Goal: Entertainment & Leisure: Consume media (video, audio)

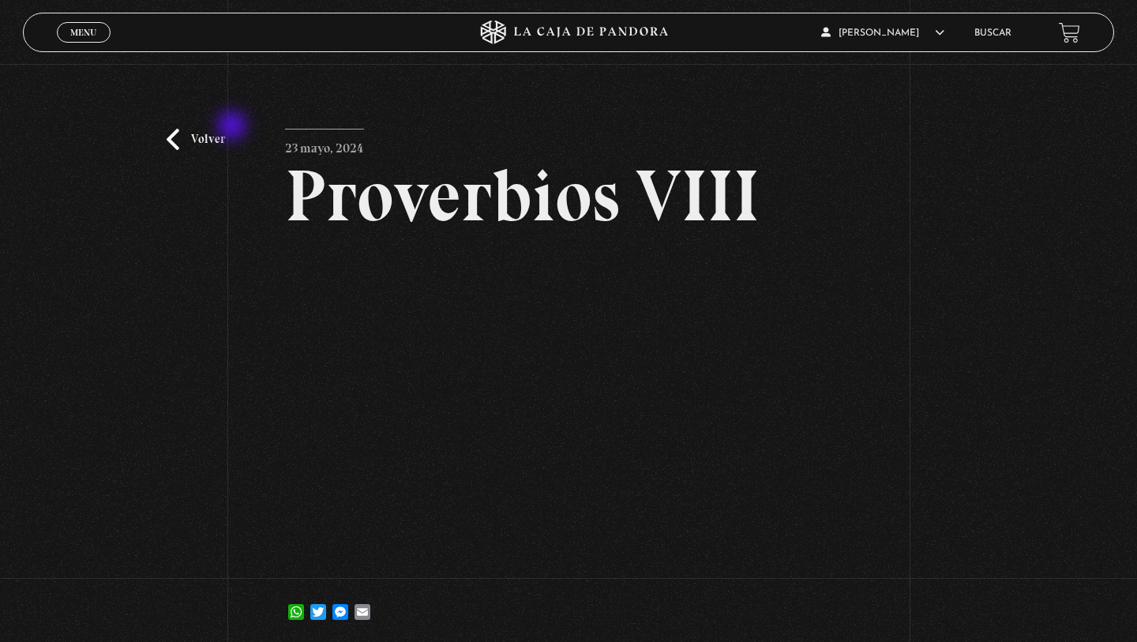
scroll to position [32, 0]
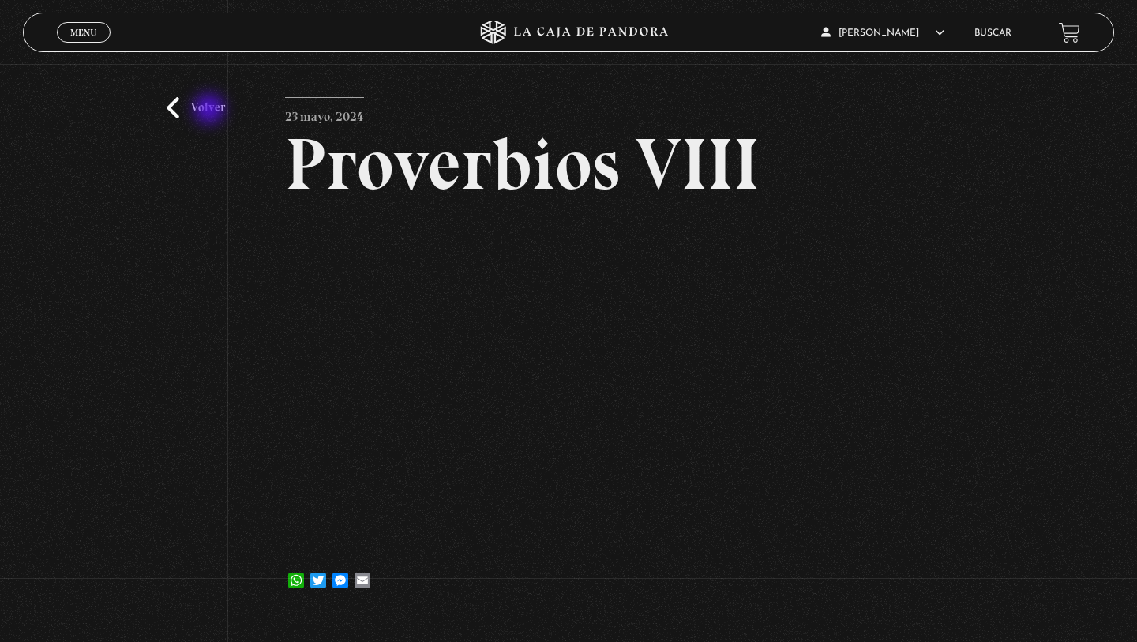
click at [211, 111] on link "Volver" at bounding box center [196, 107] width 58 height 21
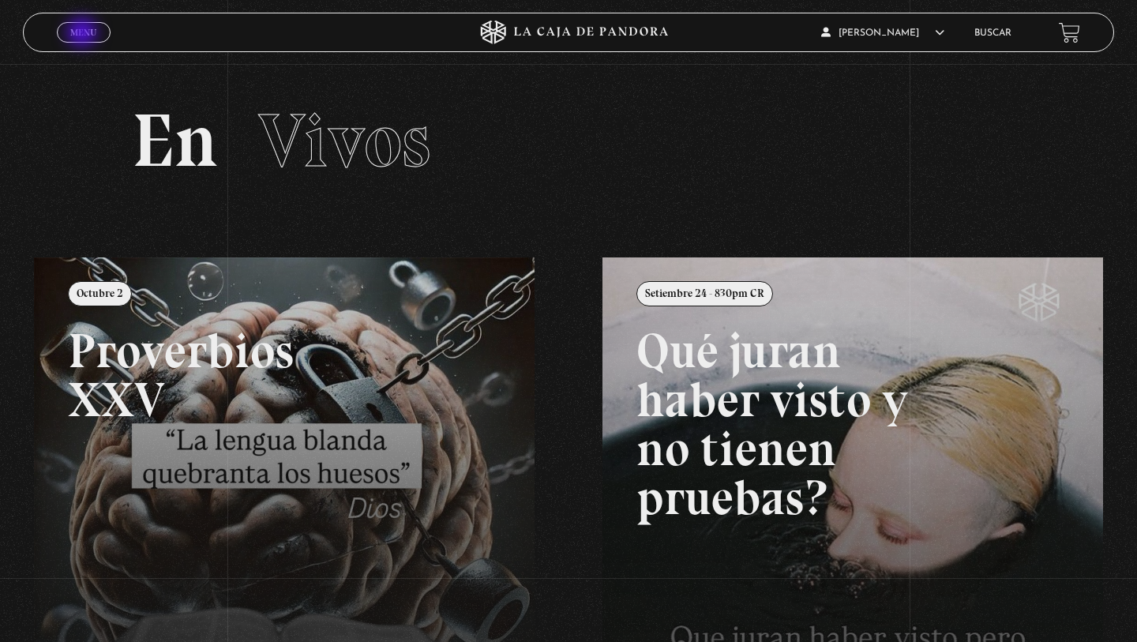
click at [84, 34] on span "Menu" at bounding box center [83, 32] width 26 height 9
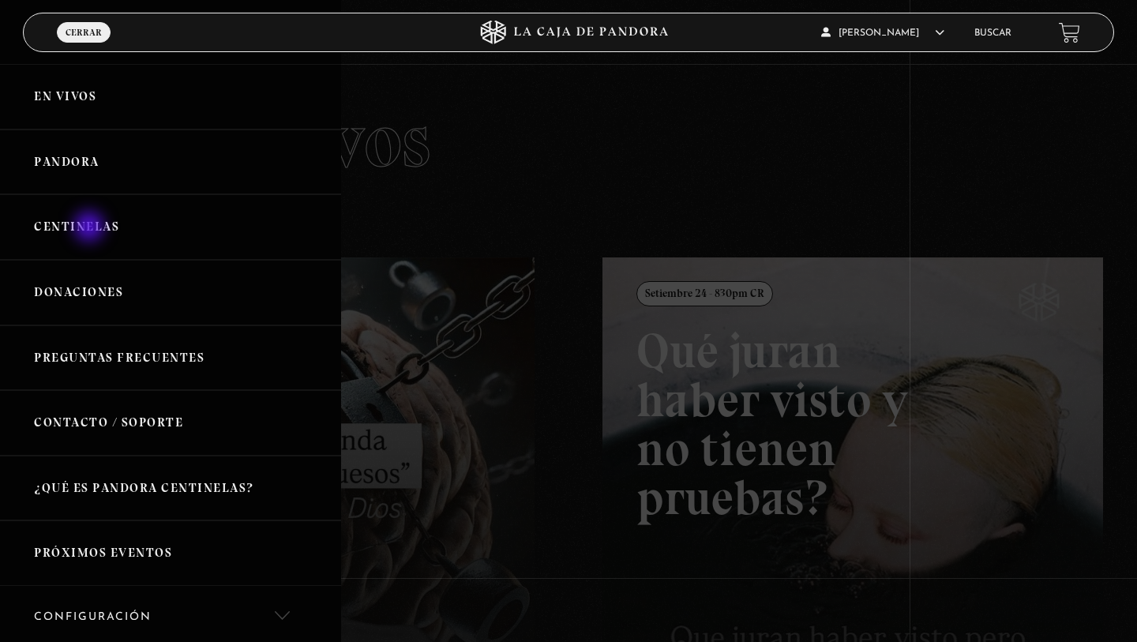
click at [90, 228] on link "Centinelas" at bounding box center [170, 227] width 341 height 66
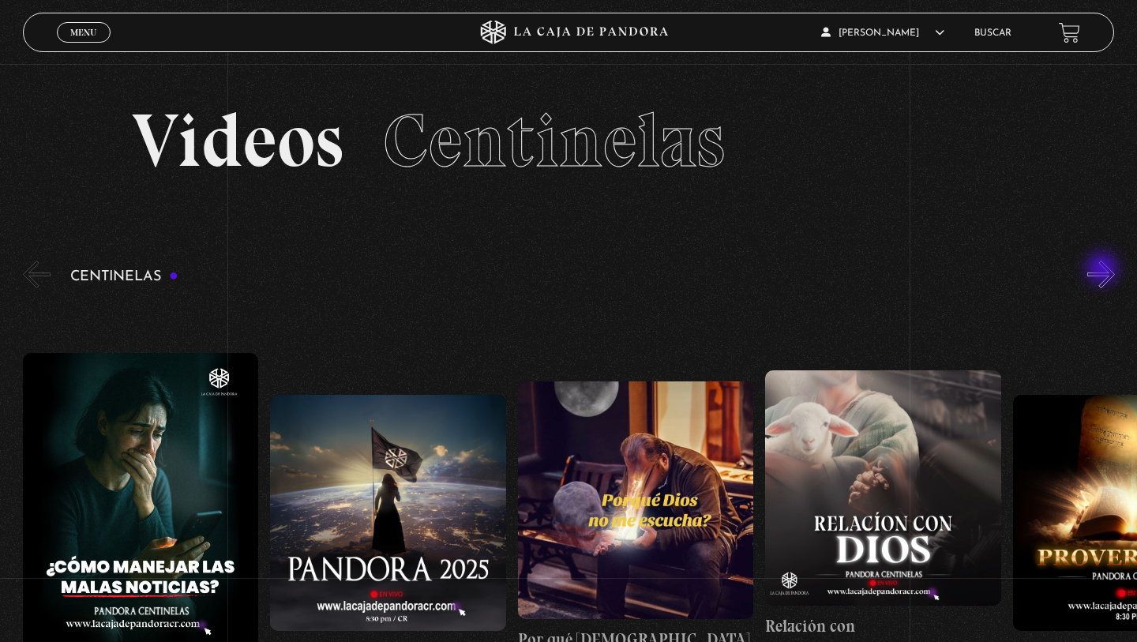
click at [1104, 269] on button "»" at bounding box center [1101, 275] width 28 height 28
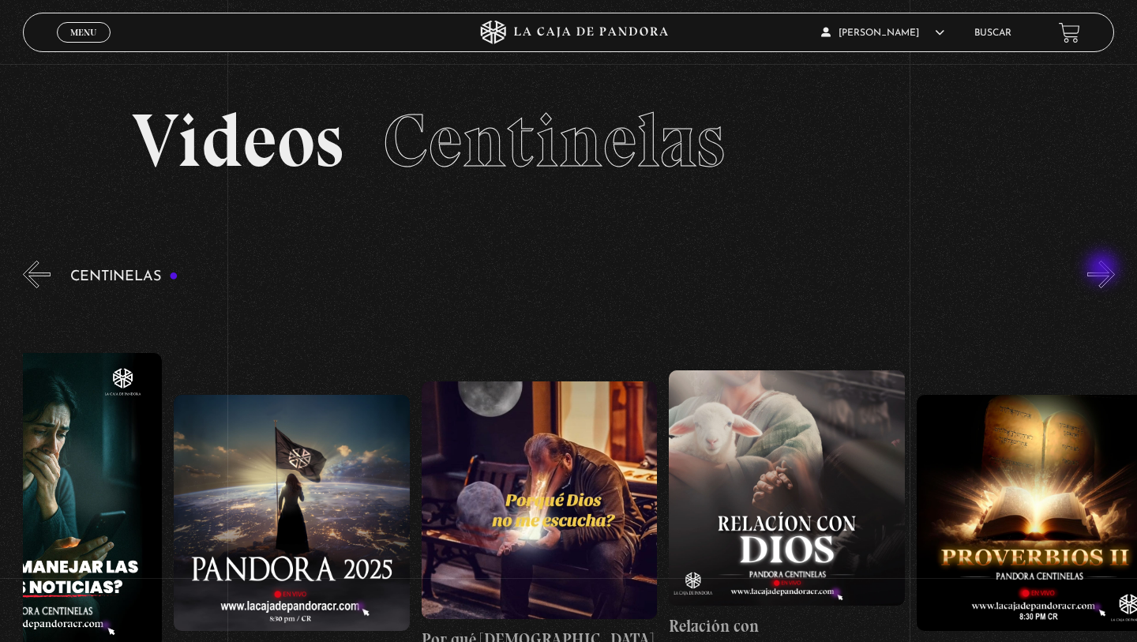
click at [1104, 269] on button "»" at bounding box center [1101, 275] width 28 height 28
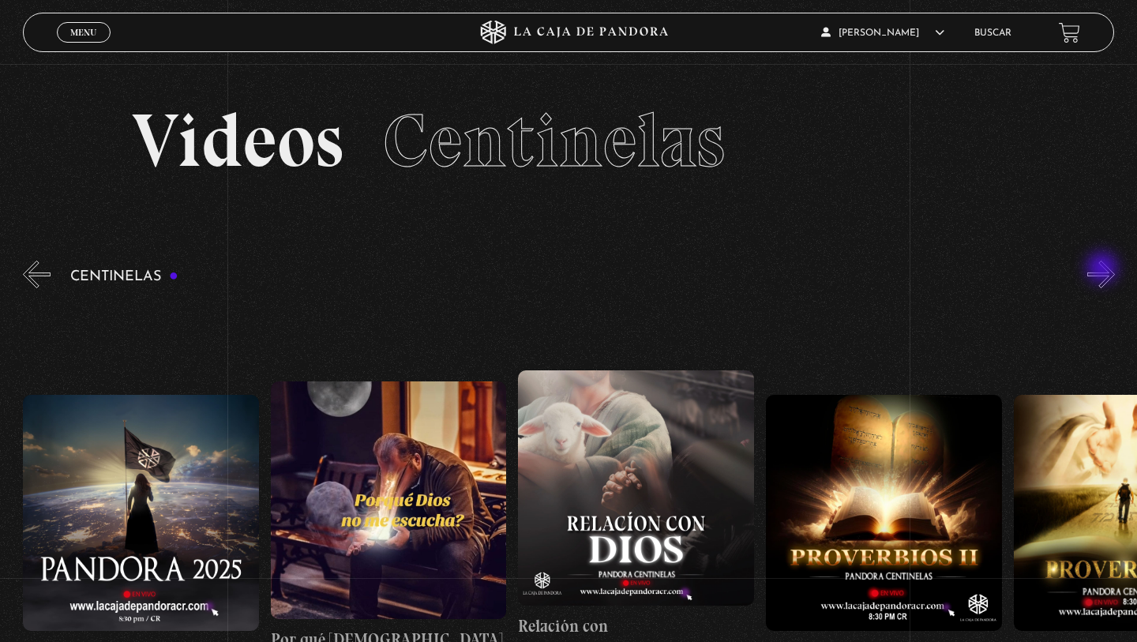
click at [1104, 269] on button "»" at bounding box center [1101, 275] width 28 height 28
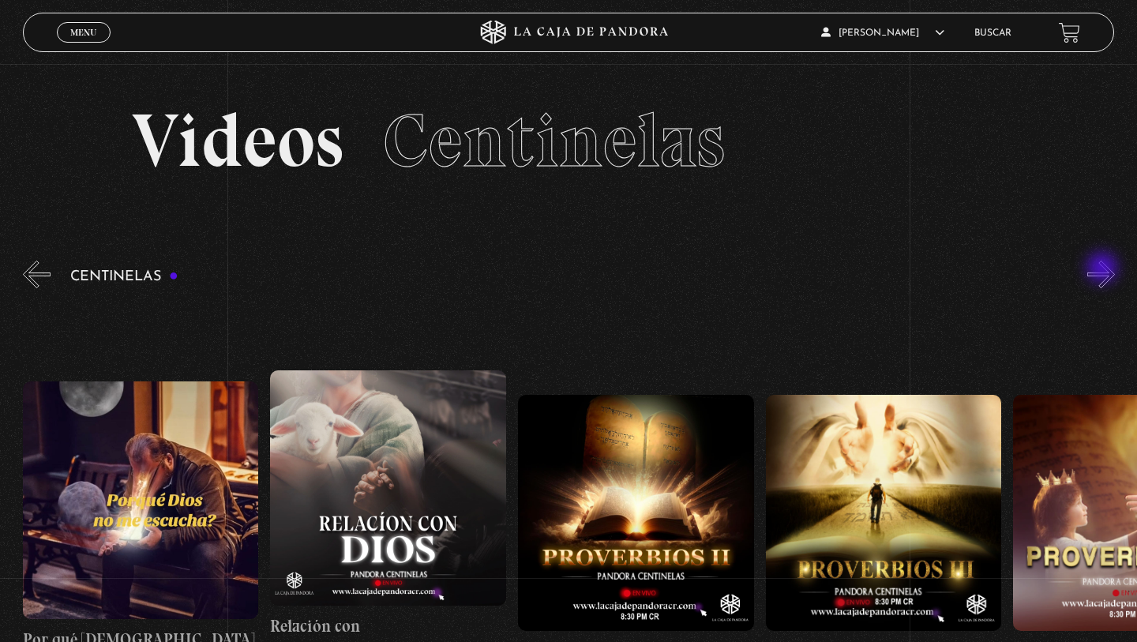
click at [1104, 269] on button "»" at bounding box center [1101, 275] width 28 height 28
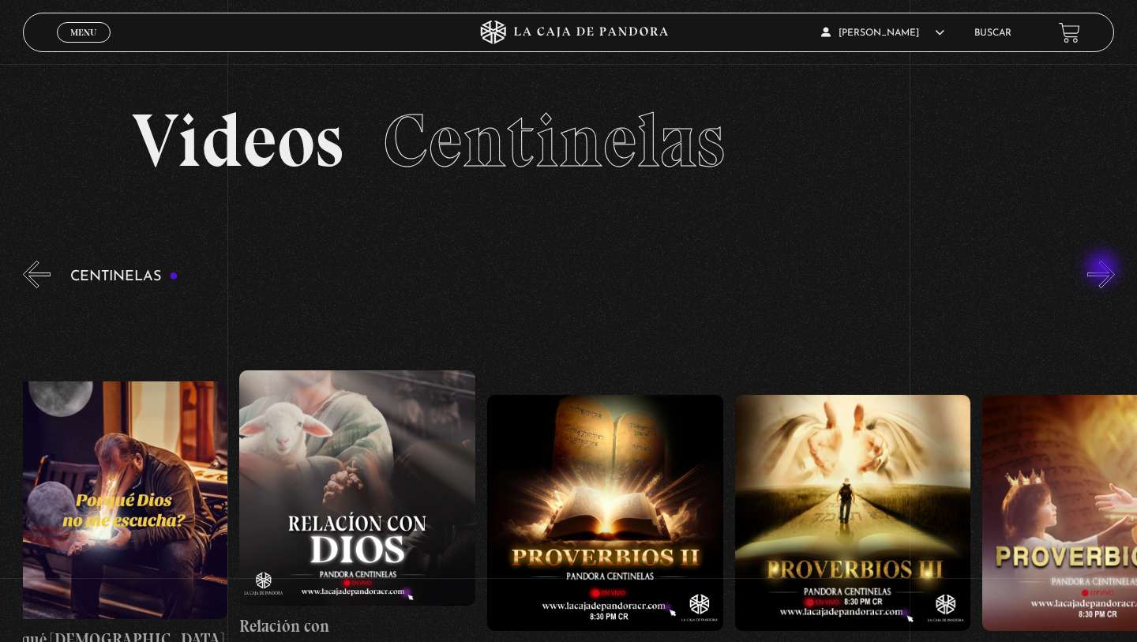
click at [1104, 269] on button "»" at bounding box center [1101, 275] width 28 height 28
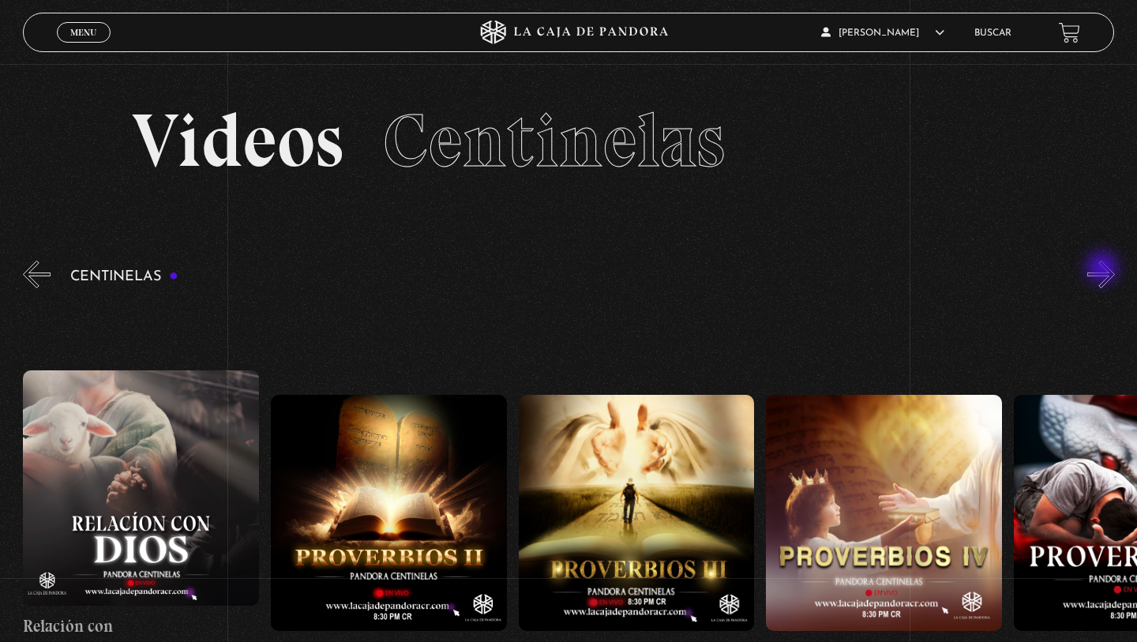
click at [1104, 269] on button "»" at bounding box center [1101, 275] width 28 height 28
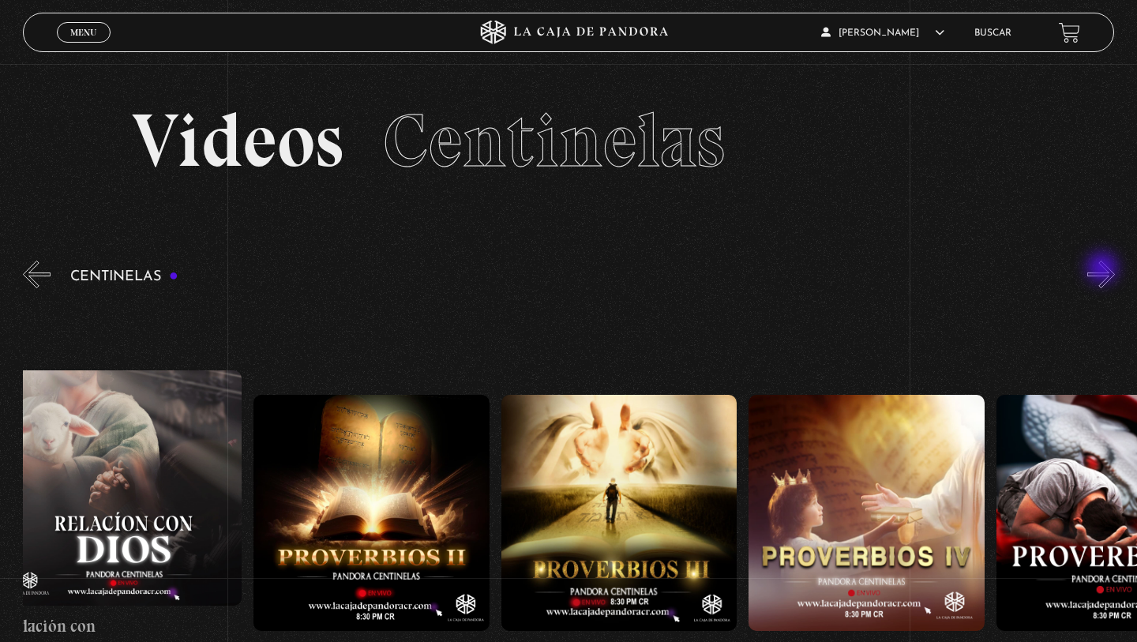
click at [1104, 269] on button "»" at bounding box center [1101, 275] width 28 height 28
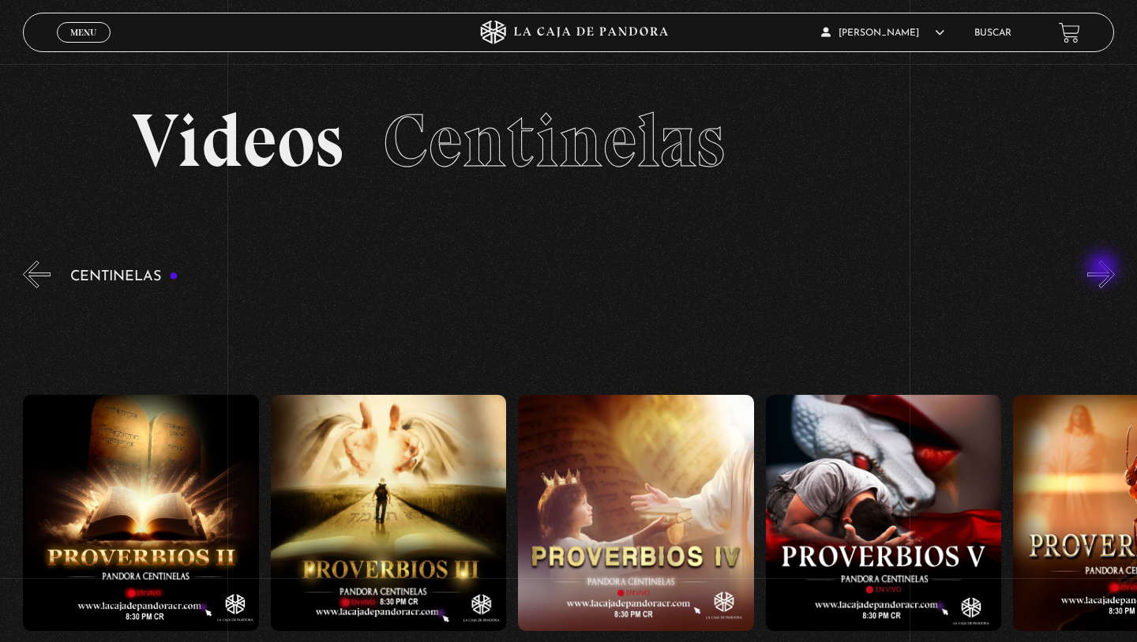
click at [1104, 269] on button "»" at bounding box center [1101, 275] width 28 height 28
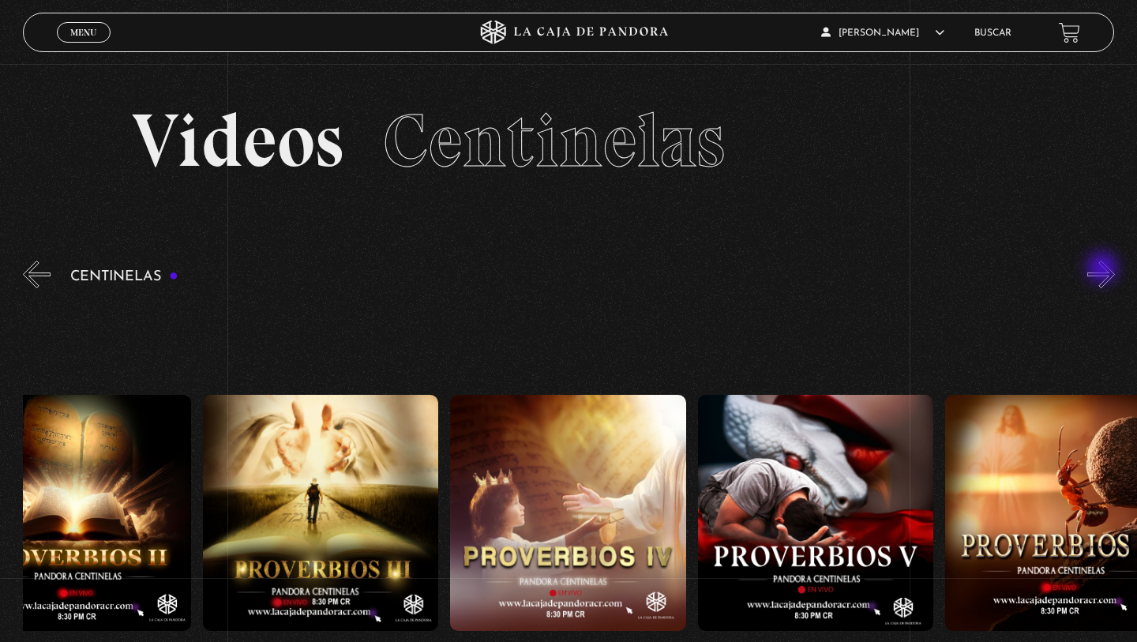
click at [1104, 269] on button "»" at bounding box center [1101, 275] width 28 height 28
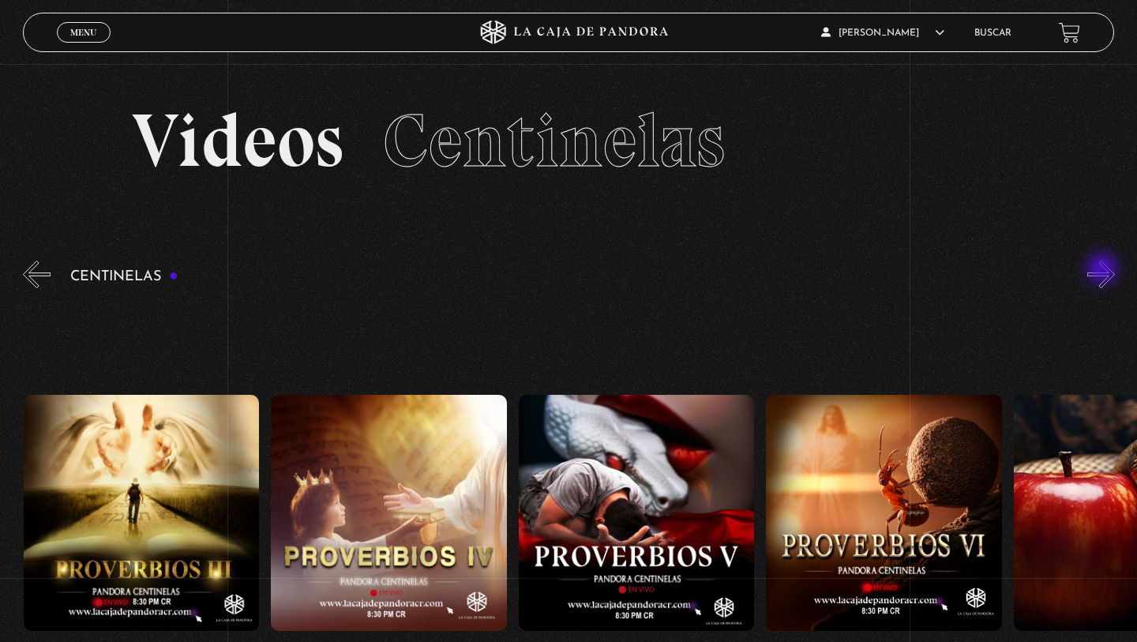
click at [1105, 271] on button "»" at bounding box center [1101, 275] width 28 height 28
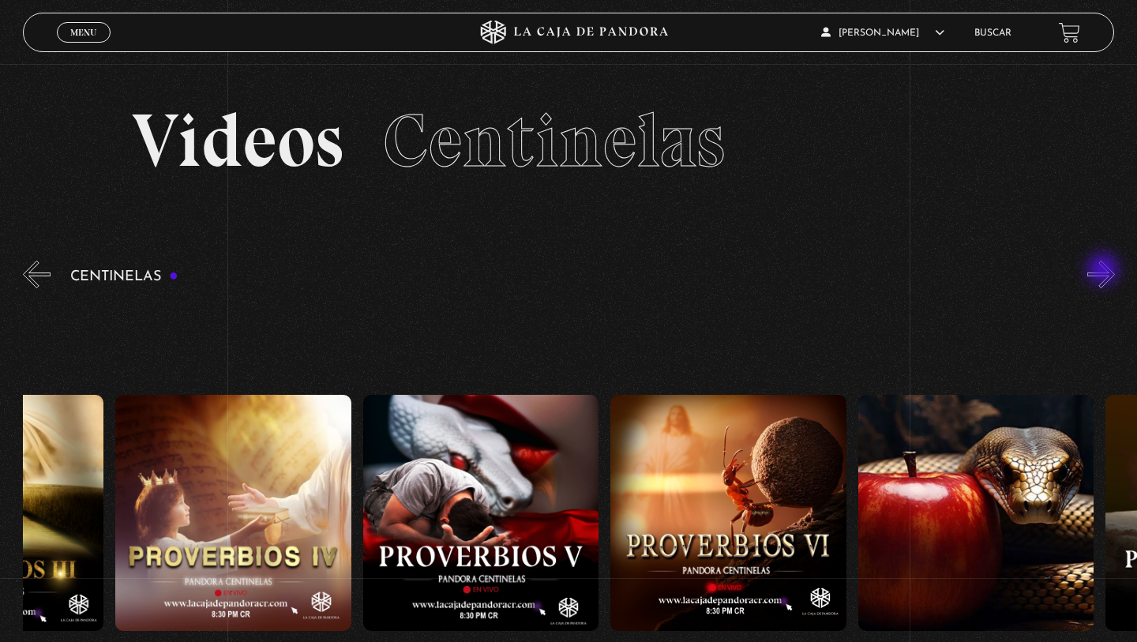
click at [1105, 271] on button "»" at bounding box center [1101, 275] width 28 height 28
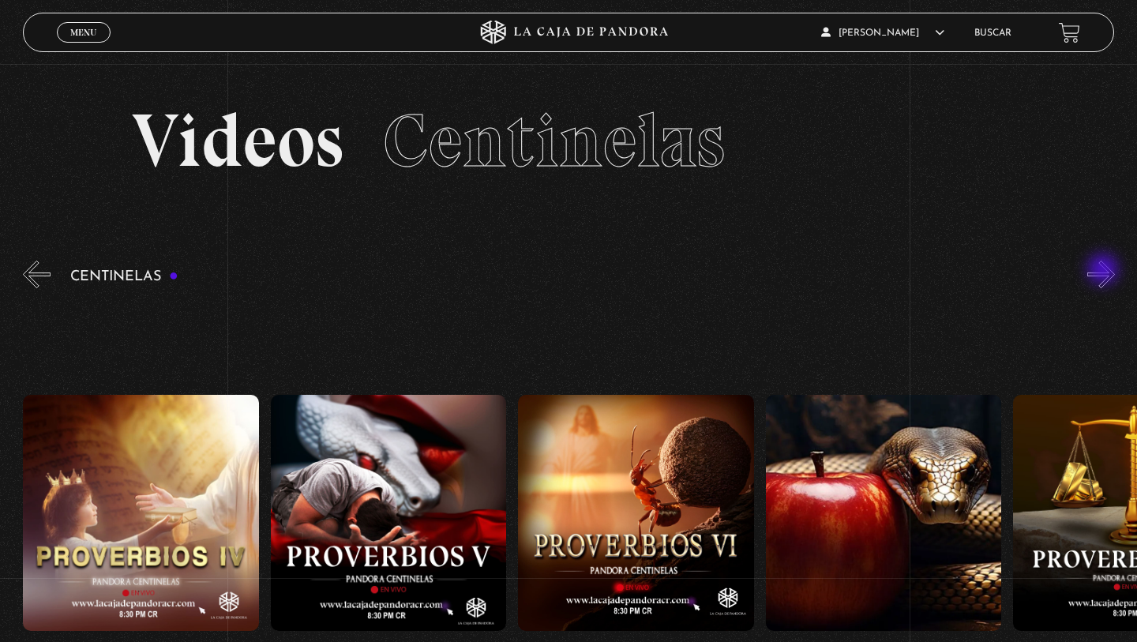
click at [1105, 271] on button "»" at bounding box center [1101, 275] width 28 height 28
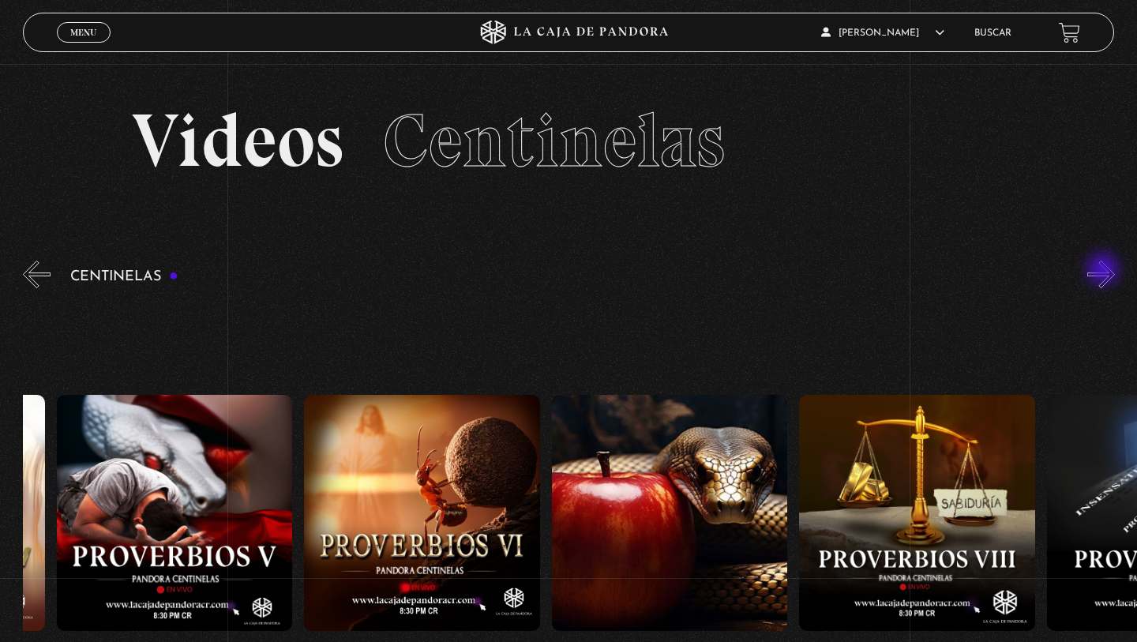
click at [1105, 271] on button "»" at bounding box center [1101, 275] width 28 height 28
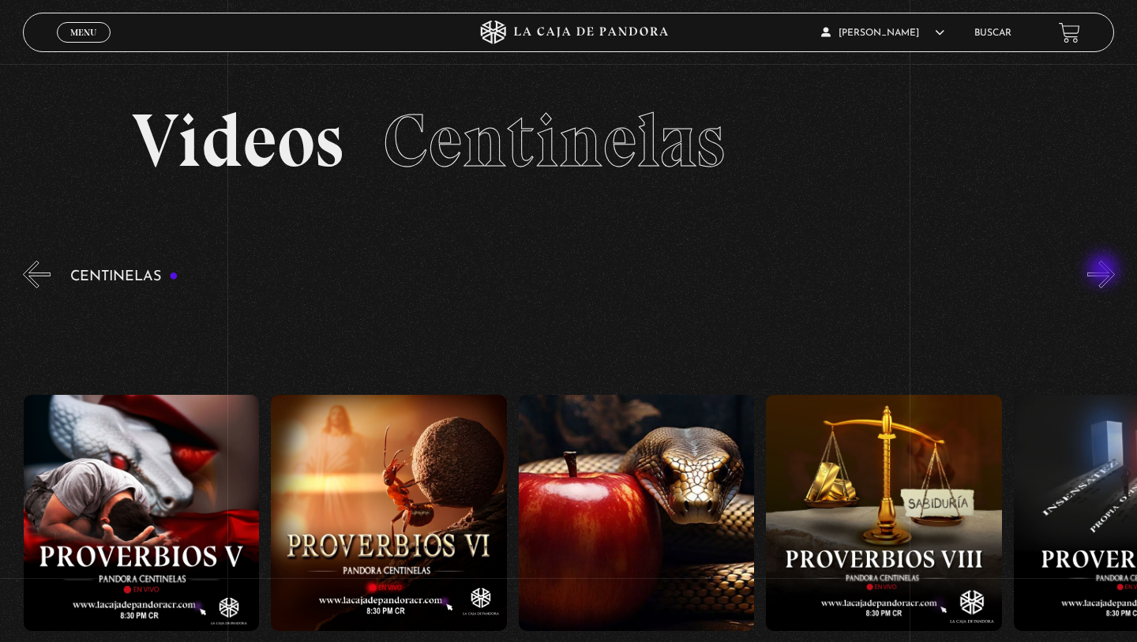
click at [1105, 271] on button "»" at bounding box center [1101, 275] width 28 height 28
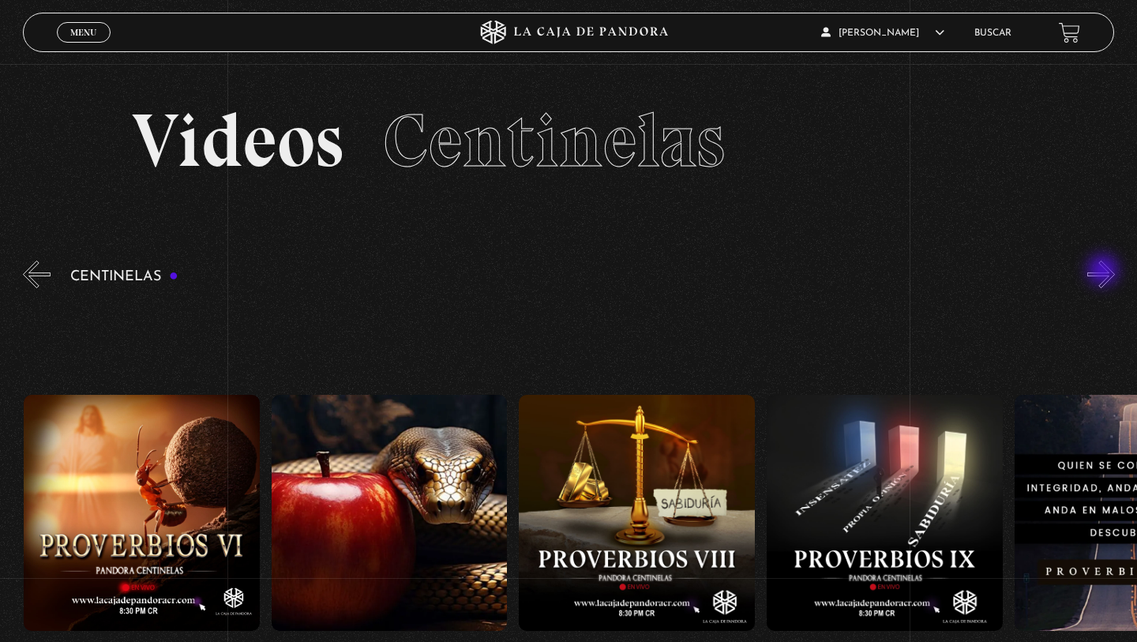
scroll to position [0, 1980]
click at [914, 460] on figure at bounding box center [884, 513] width 236 height 236
click at [854, 574] on figure at bounding box center [884, 513] width 236 height 236
